Goal: Information Seeking & Learning: Find specific fact

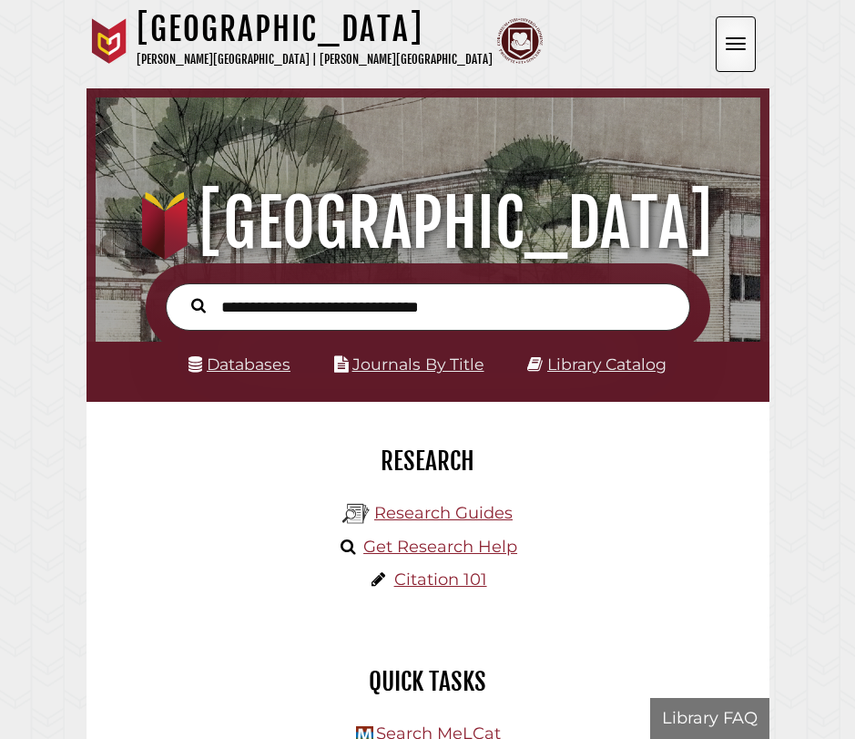
scroll to position [219, 656]
click at [325, 312] on input "text" at bounding box center [428, 307] width 525 height 48
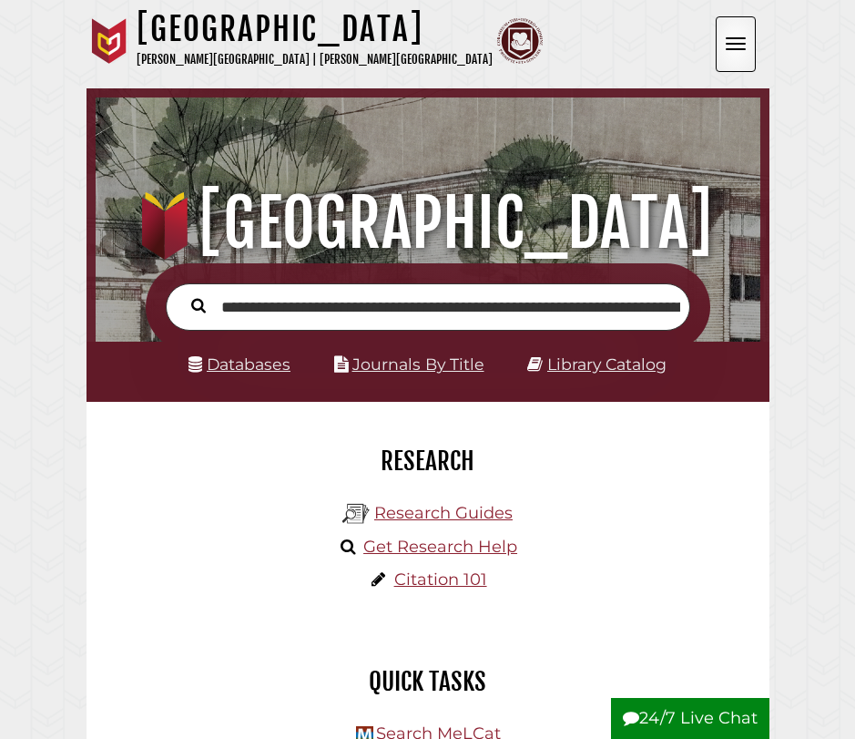
scroll to position [0, 846]
type input "**********"
click at [182, 293] on button "Search" at bounding box center [198, 304] width 33 height 23
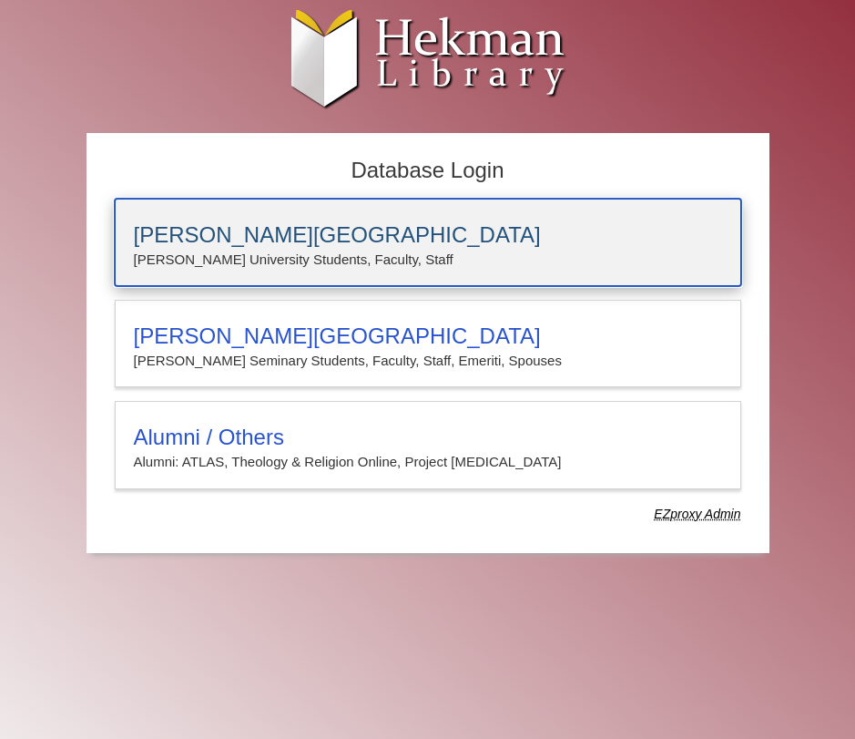
click at [303, 264] on p "Calvin University Students, Faculty, Staff" at bounding box center [428, 260] width 588 height 24
